Goal: Task Accomplishment & Management: Manage account settings

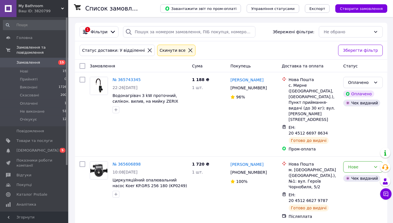
click at [37, 60] on span "Замовлення" at bounding box center [34, 62] width 36 height 5
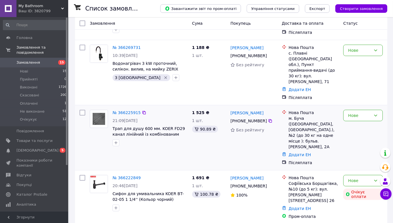
scroll to position [114, 0]
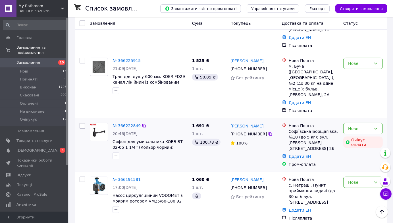
click at [99, 123] on img at bounding box center [99, 131] width 18 height 17
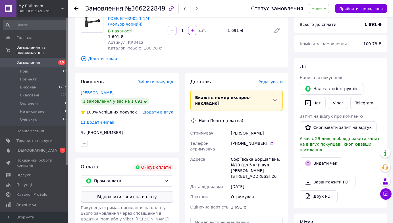
scroll to position [85, 0]
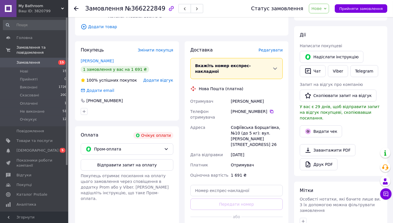
click at [150, 166] on button "Відправити запит на оплату" at bounding box center [127, 164] width 93 height 11
click at [32, 60] on span "Замовлення" at bounding box center [28, 62] width 24 height 5
